Goal: Find specific page/section: Find specific page/section

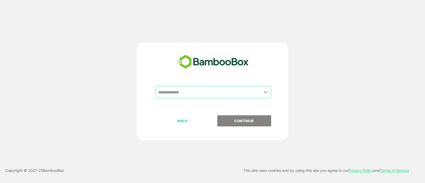
click at [176, 111] on div "​" at bounding box center [212, 100] width 132 height 29
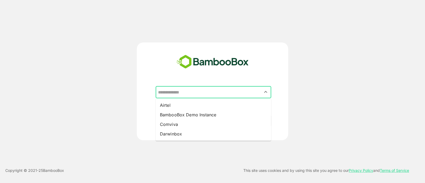
click at [174, 95] on input "text" at bounding box center [213, 92] width 113 height 10
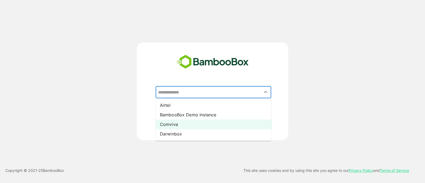
click at [173, 125] on li "Comviva" at bounding box center [214, 125] width 116 height 10
type input "*******"
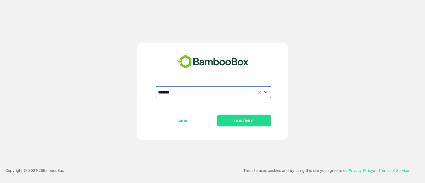
click at [240, 123] on p "CONTINUE" at bounding box center [244, 121] width 53 height 6
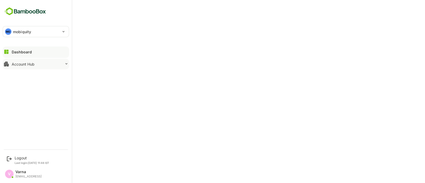
click at [51, 66] on button "Account Hub" at bounding box center [36, 64] width 66 height 11
click at [58, 65] on button "Account Hub" at bounding box center [36, 64] width 66 height 11
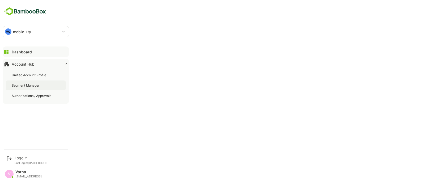
click at [41, 87] on div "Segment Manager" at bounding box center [36, 85] width 60 height 10
click at [24, 51] on div "Dashboard" at bounding box center [21, 52] width 19 height 5
